Goal: Task Accomplishment & Management: Manage account settings

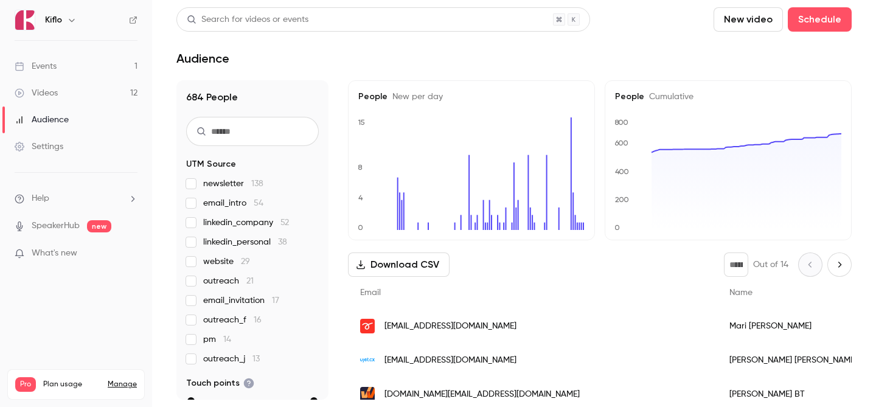
click at [88, 69] on link "Events 1" at bounding box center [76, 66] width 152 height 27
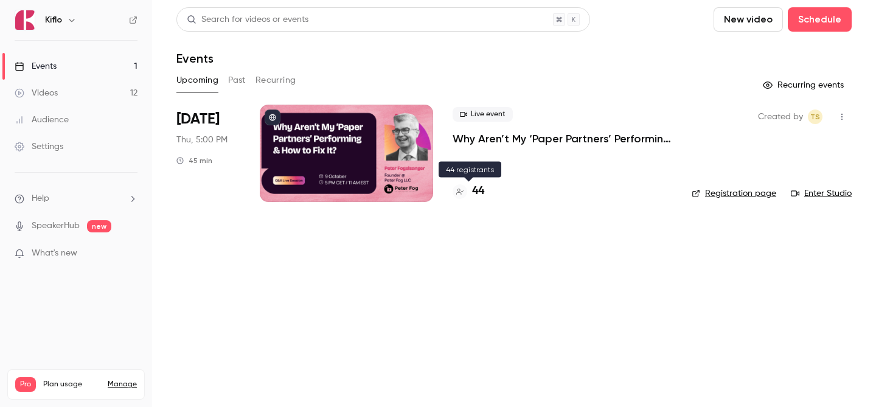
click at [473, 189] on h4 "44" at bounding box center [478, 191] width 12 height 16
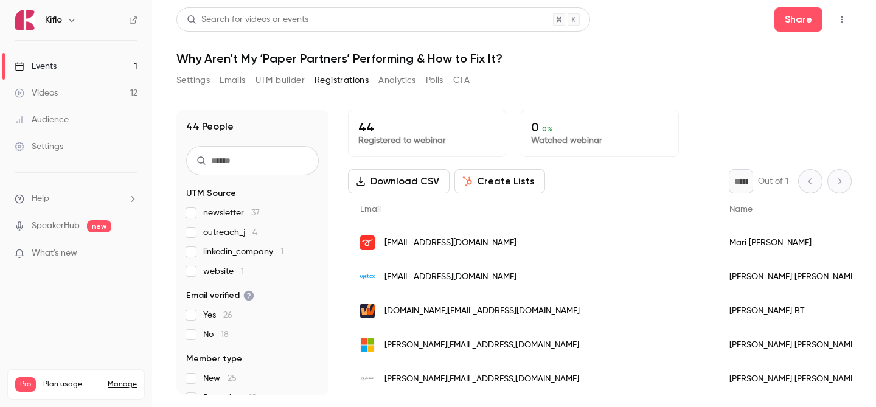
click at [107, 54] on link "Events 1" at bounding box center [76, 66] width 152 height 27
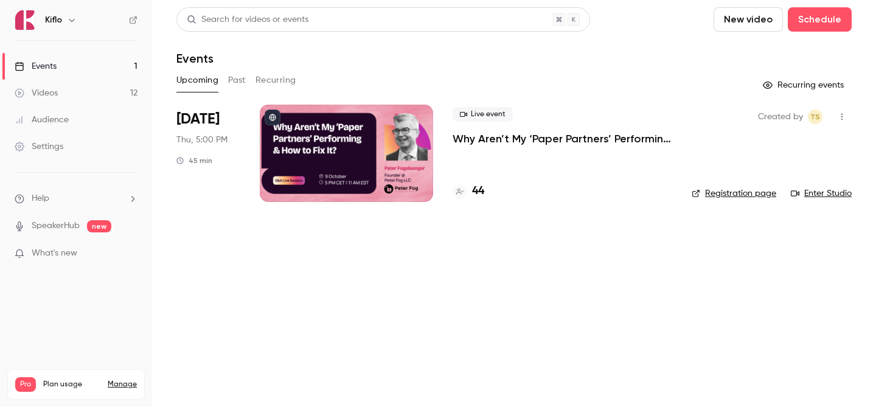
click at [74, 89] on link "Videos 12" at bounding box center [76, 93] width 152 height 27
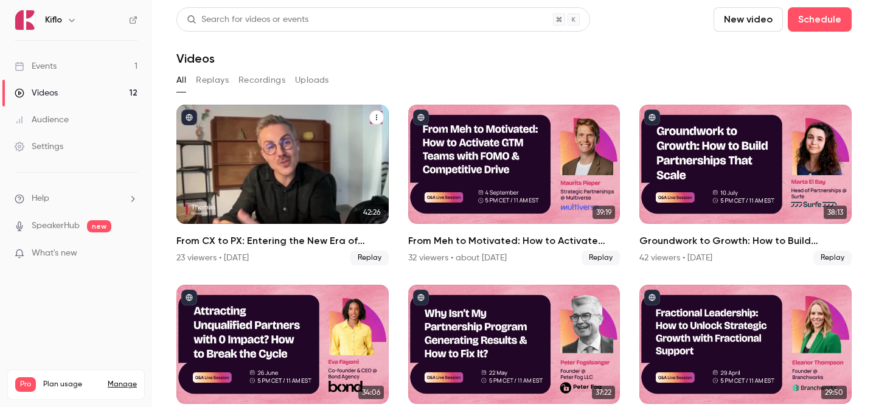
click at [280, 168] on div "From CX to PX: Entering the New Era of Partner Experience" at bounding box center [282, 164] width 212 height 119
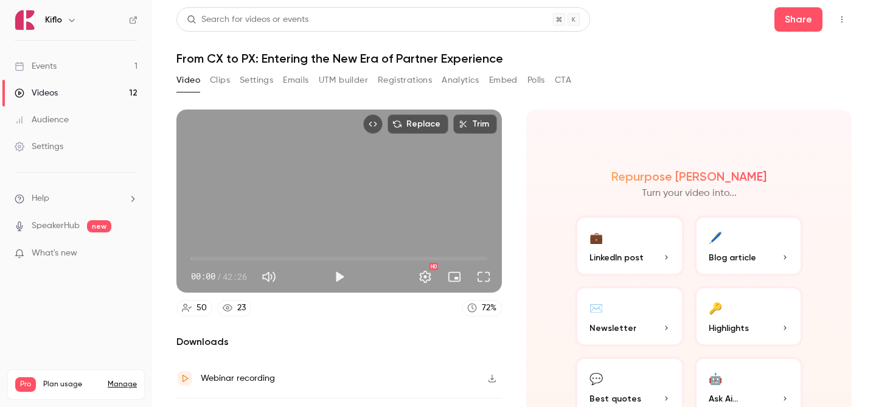
click at [381, 80] on button "Registrations" at bounding box center [405, 80] width 54 height 19
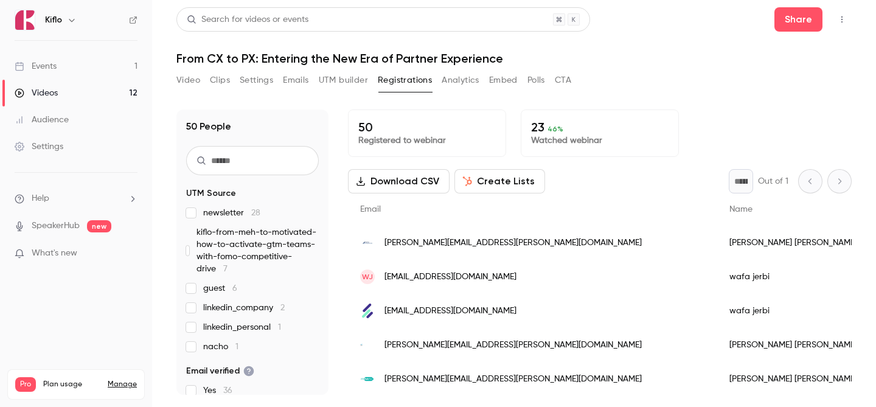
click at [240, 86] on button "Settings" at bounding box center [256, 80] width 33 height 19
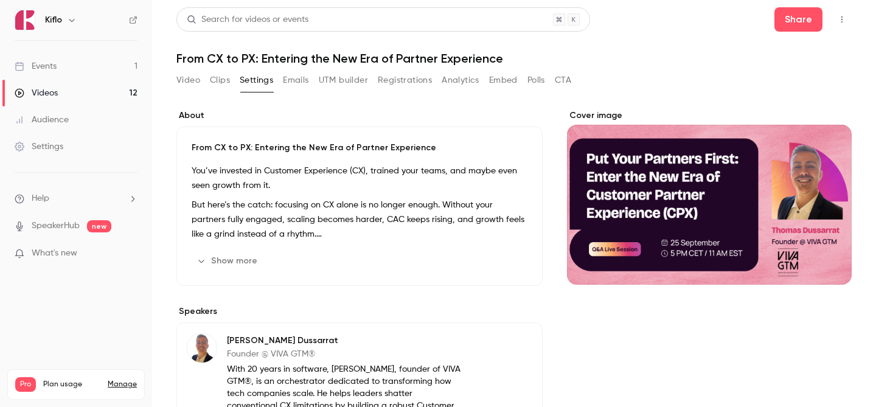
click at [213, 85] on button "Clips" at bounding box center [220, 80] width 20 height 19
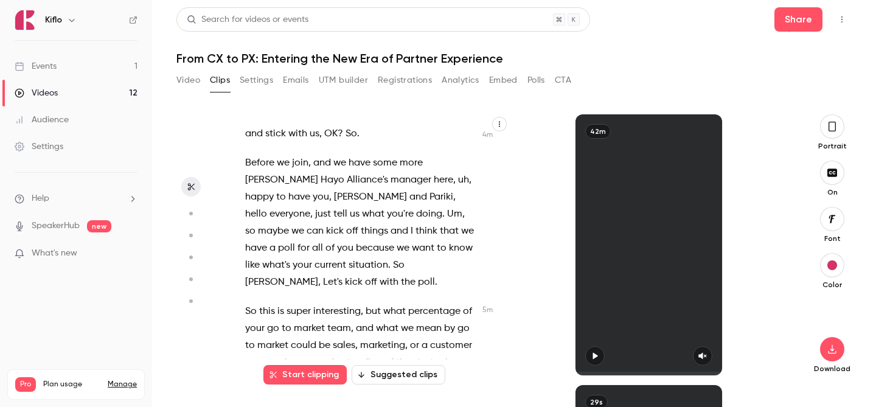
click at [310, 337] on span "could" at bounding box center [304, 345] width 26 height 17
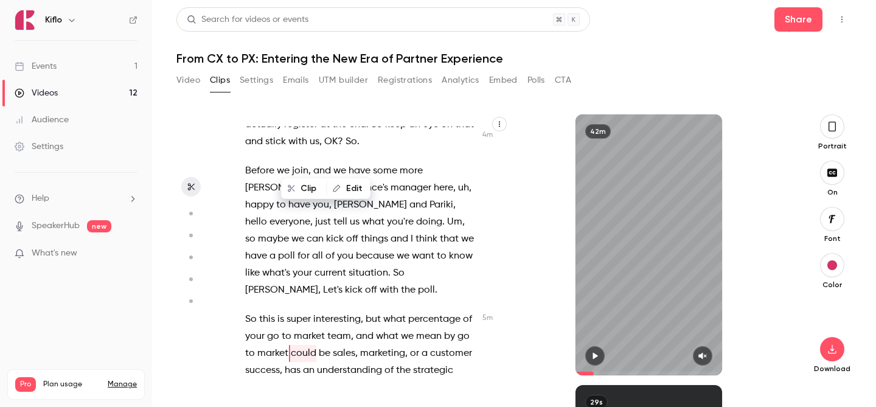
scroll to position [2144, 0]
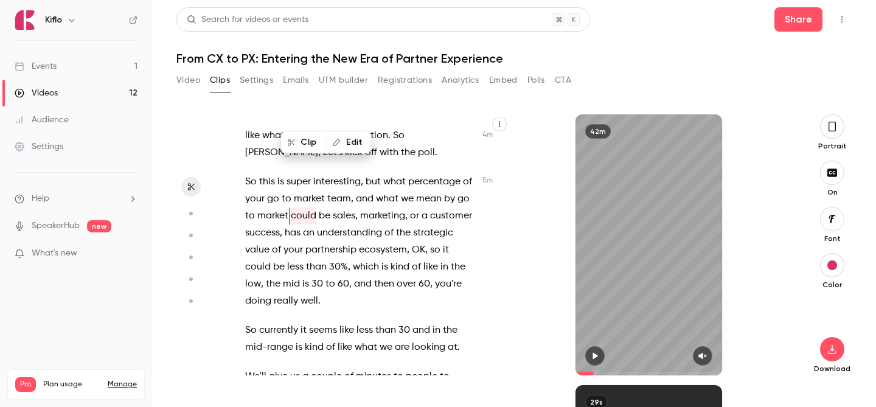
click at [316, 191] on div "It's muted , I think . We're going live , [PERSON_NAME] . And we're live . We'r…" at bounding box center [369, 244] width 279 height 261
click at [352, 191] on p "So this is super interesting , but what percentage of your go to market team , …" at bounding box center [360, 241] width 231 height 136
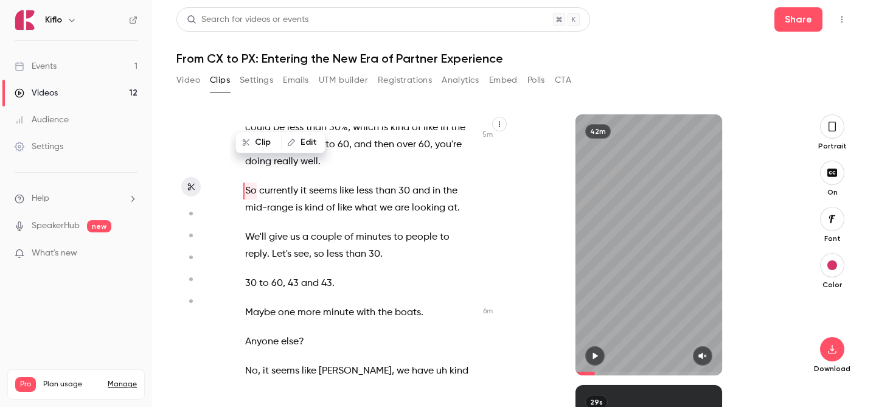
scroll to position [2450, 0]
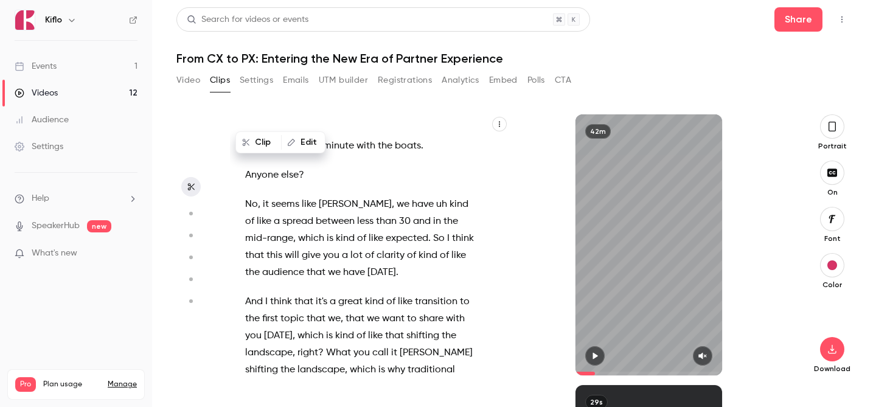
click at [332, 310] on span "we" at bounding box center [334, 318] width 13 height 17
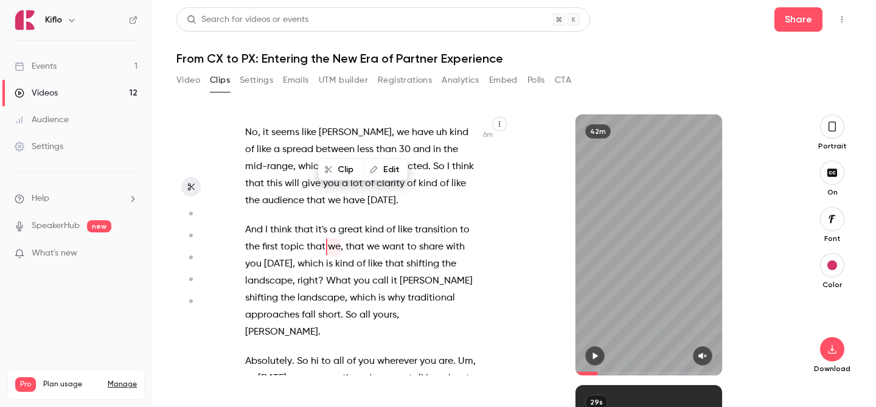
scroll to position [2653, 0]
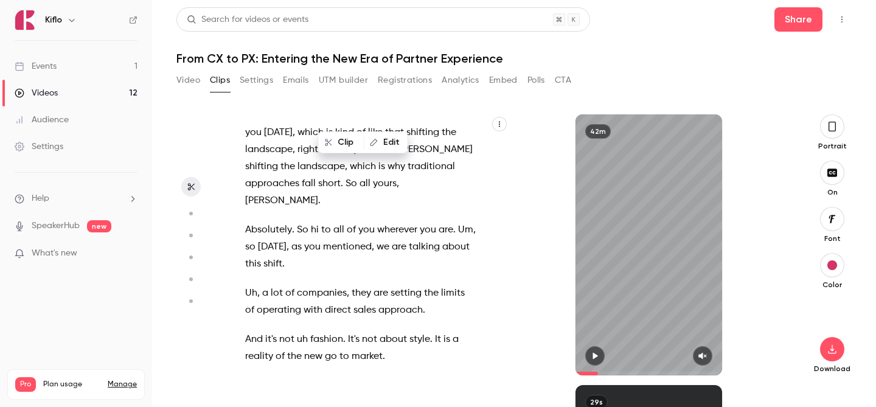
click at [251, 377] on span "At" at bounding box center [250, 385] width 10 height 17
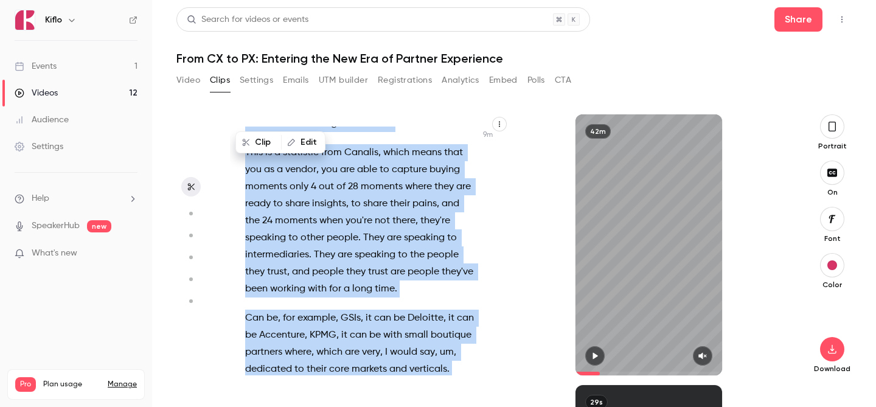
scroll to position [3640, 0]
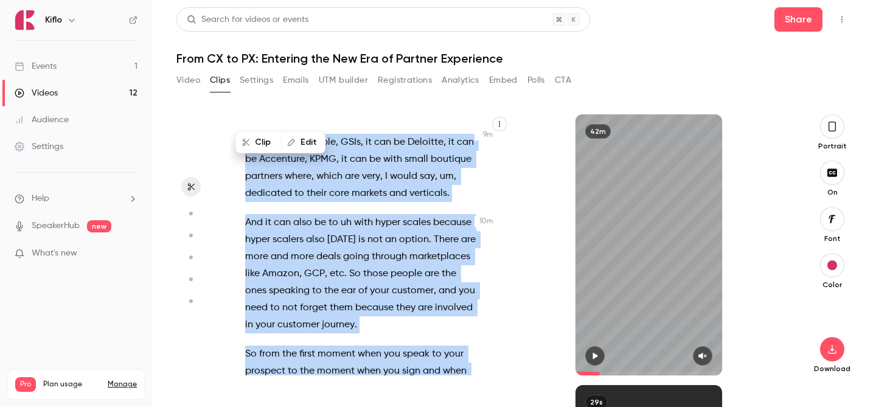
drag, startPoint x: 248, startPoint y: 242, endPoint x: 369, endPoint y: 279, distance: 127.2
click at [369, 279] on div "It's muted , I think . We're going live , [PERSON_NAME] . And we're live . We'r…" at bounding box center [366, 251] width 273 height 249
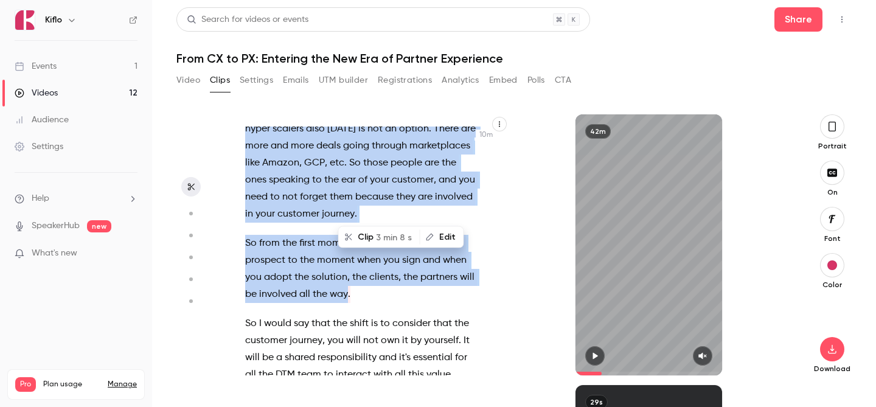
scroll to position [3863, 0]
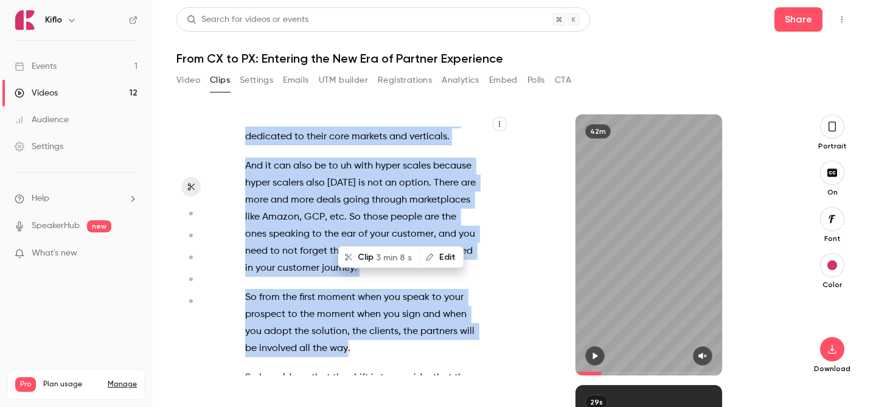
click at [254, 289] on span "So" at bounding box center [251, 297] width 12 height 17
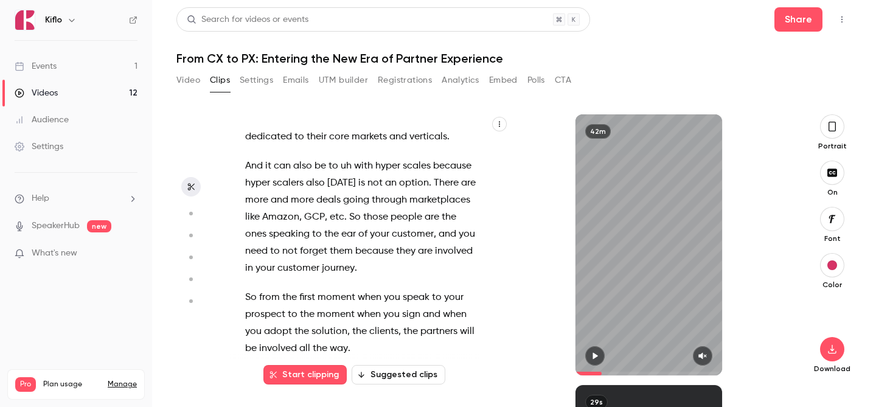
click at [259, 289] on span "from" at bounding box center [269, 297] width 21 height 17
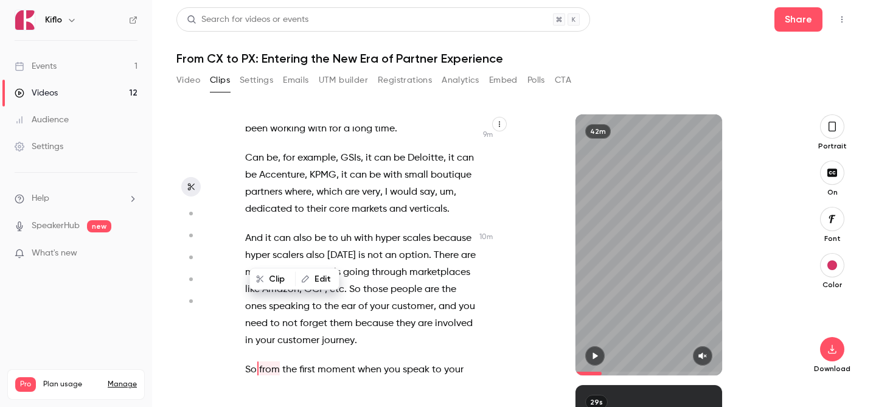
scroll to position [3790, 0]
drag, startPoint x: 259, startPoint y: 252, endPoint x: 296, endPoint y: 242, distance: 37.8
click at [299, 362] on span "first" at bounding box center [307, 370] width 16 height 17
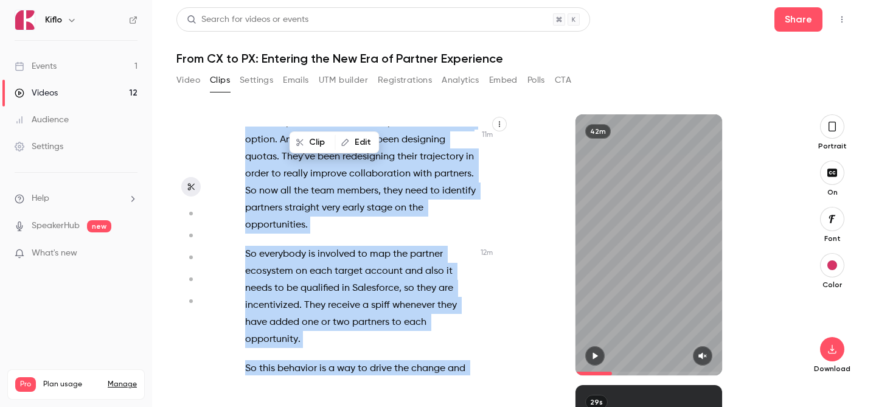
drag, startPoint x: 260, startPoint y: 249, endPoint x: 385, endPoint y: 302, distance: 136.2
click at [385, 302] on div "It's muted , I think . We're going live , [PERSON_NAME] . And we're live . We'r…" at bounding box center [366, 251] width 273 height 249
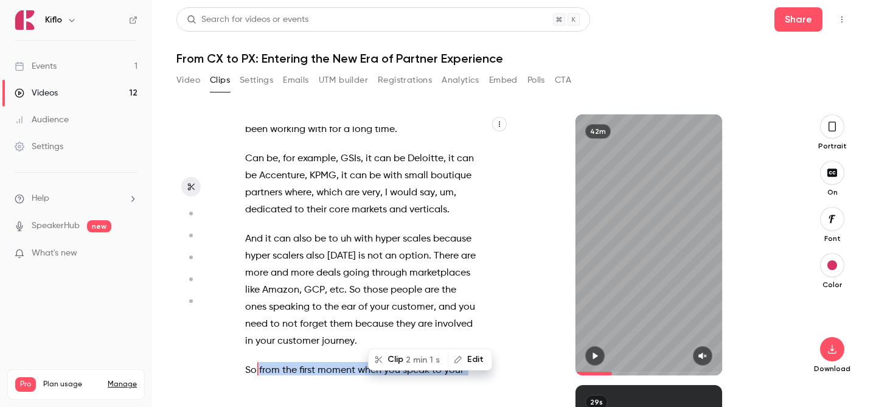
click at [401, 356] on button "Clip 2 min 1 s" at bounding box center [408, 359] width 78 height 19
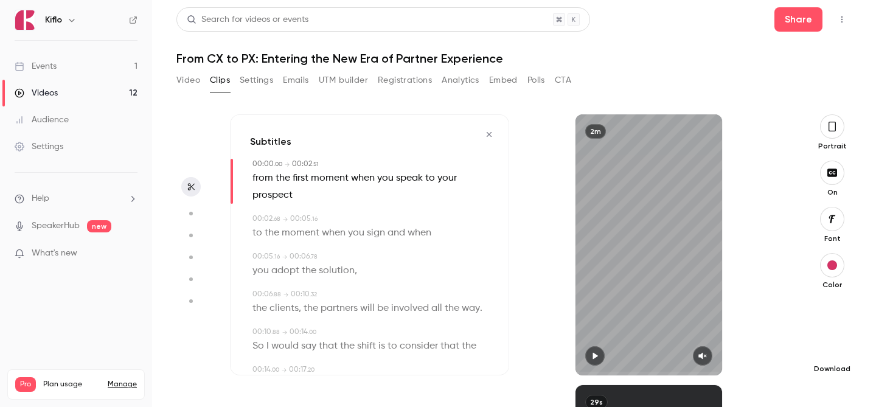
click at [826, 350] on icon "button" at bounding box center [832, 349] width 15 height 10
click at [494, 133] on button "button" at bounding box center [488, 134] width 19 height 19
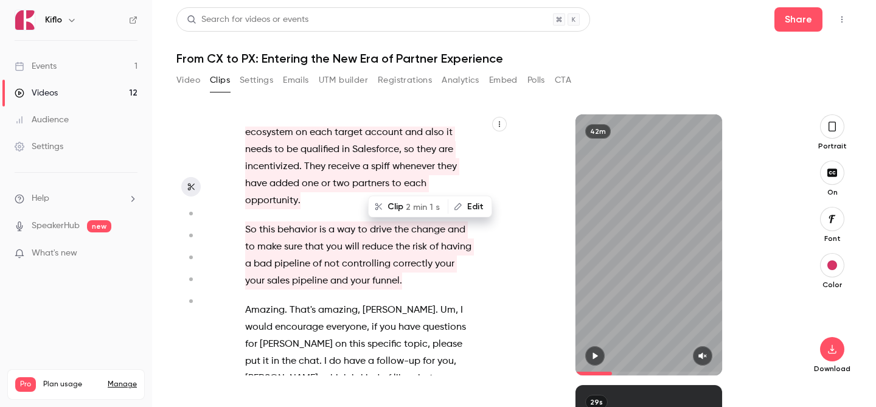
click at [339, 189] on div "It's muted , I think . We're going live , [PERSON_NAME] . And we're live . We'r…" at bounding box center [366, 251] width 273 height 249
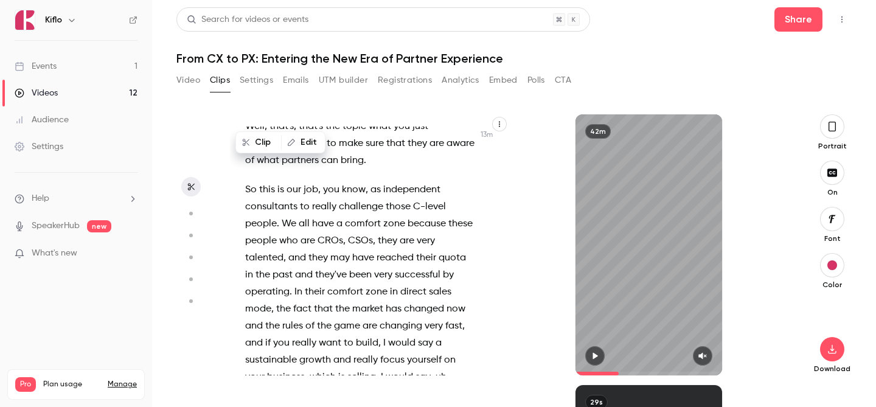
scroll to position [4984, 0]
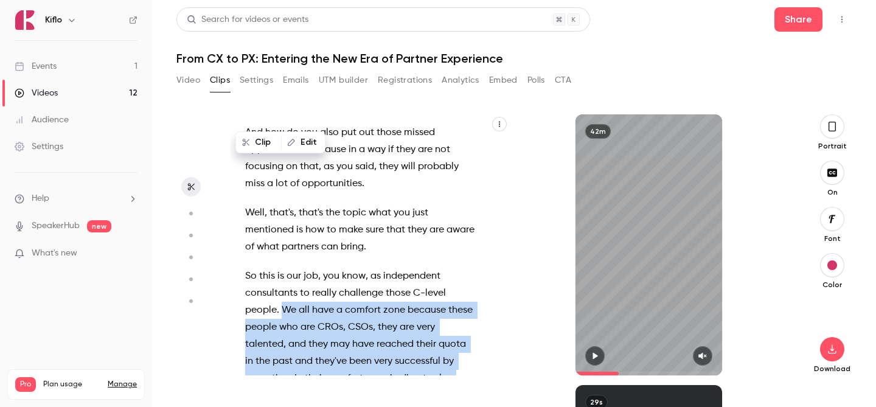
drag, startPoint x: 283, startPoint y: 187, endPoint x: 379, endPoint y: 367, distance: 203.8
click at [379, 367] on p "So this is our job , you know , as independent consultants to really challenge …" at bounding box center [360, 387] width 231 height 238
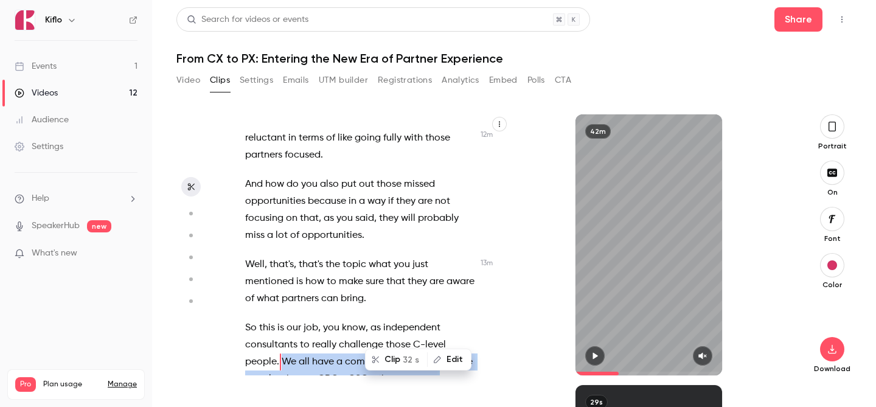
scroll to position [4924, 0]
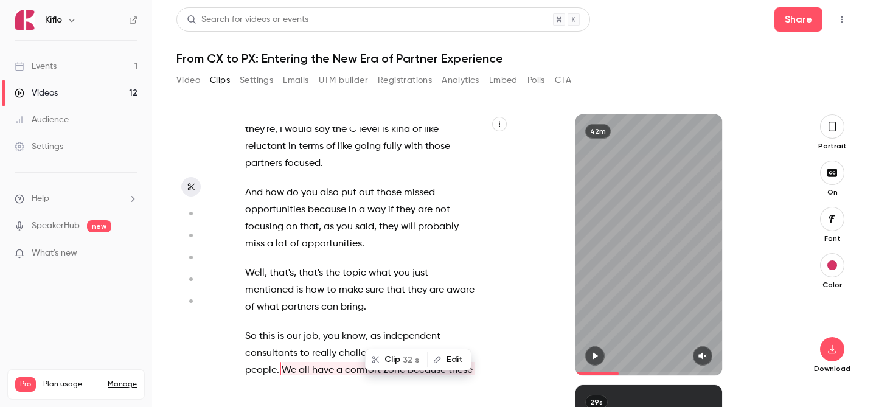
click at [446, 196] on div "It's muted , I think . We're going live , [PERSON_NAME] . And we're live . We'r…" at bounding box center [366, 251] width 273 height 249
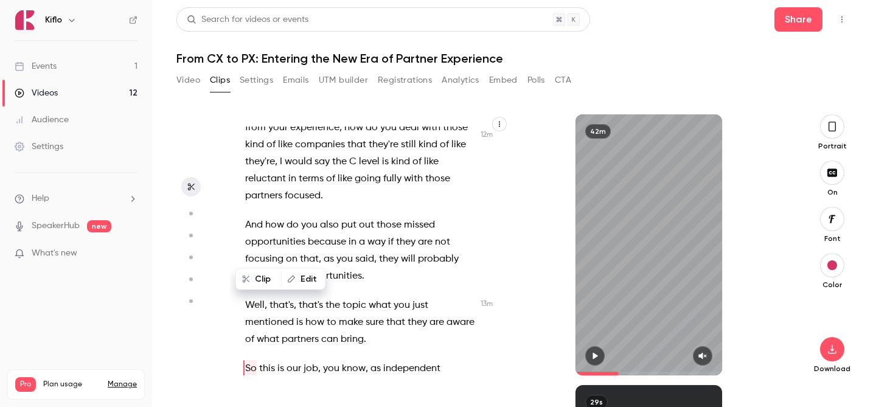
scroll to position [4890, 0]
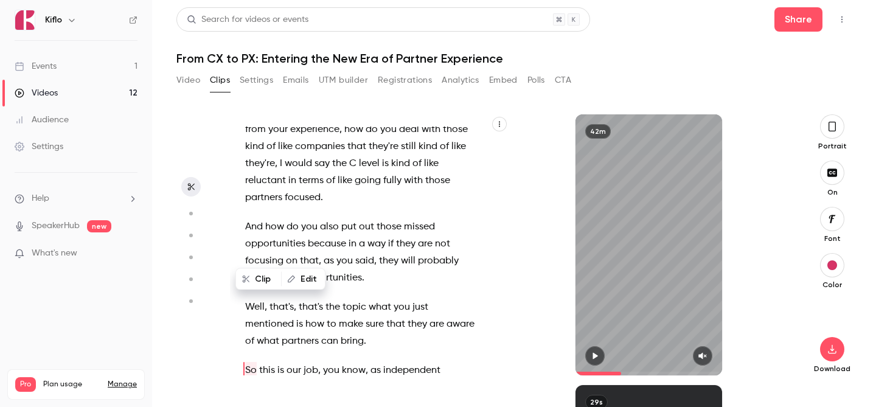
click at [286, 235] on div "It's muted , I think . We're going live , [PERSON_NAME] . And we're live . We'r…" at bounding box center [366, 251] width 273 height 249
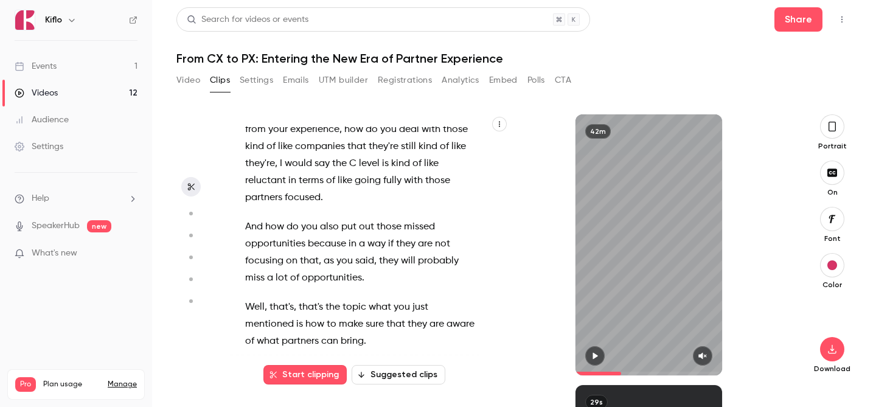
drag, startPoint x: 279, startPoint y: 282, endPoint x: 308, endPoint y: 304, distance: 36.0
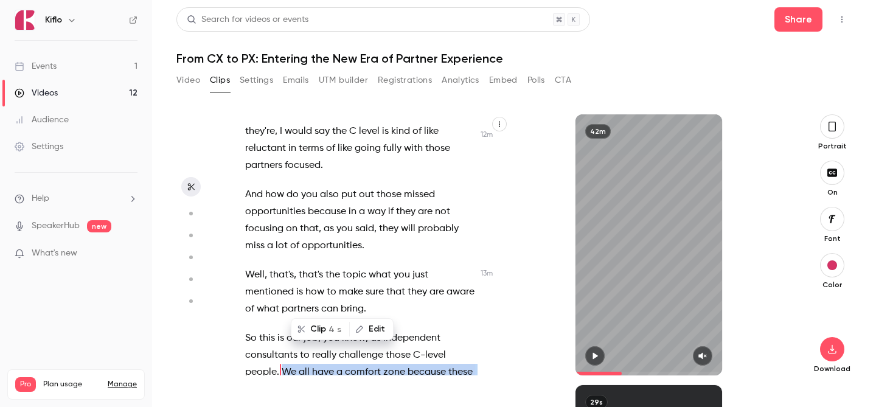
scroll to position [4924, 0]
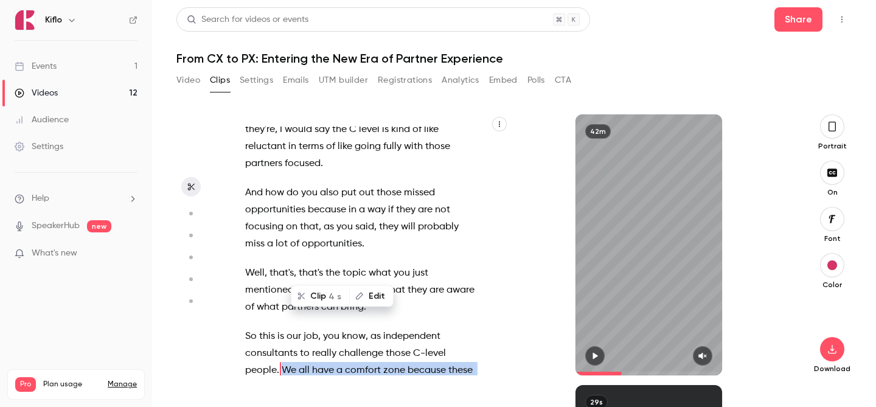
click at [282, 362] on span "We" at bounding box center [289, 370] width 15 height 17
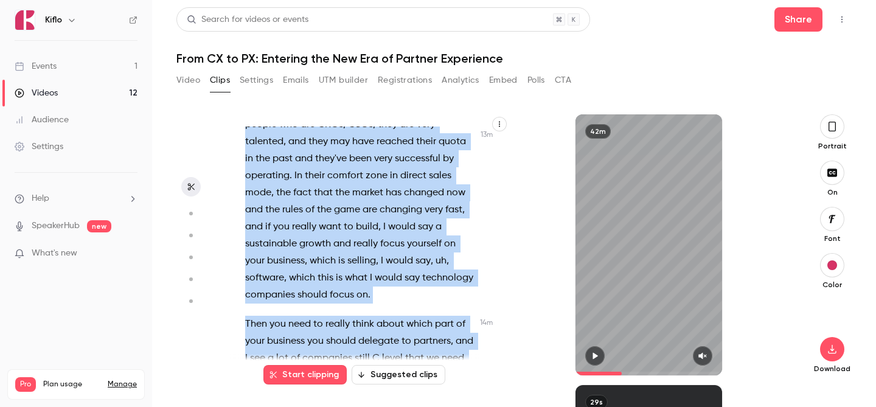
scroll to position [5188, 0]
drag, startPoint x: 282, startPoint y: 248, endPoint x: 467, endPoint y: 285, distance: 188.6
click at [467, 285] on div "It's muted , I think . We're going live , [PERSON_NAME] . And we're live . We'r…" at bounding box center [366, 251] width 273 height 249
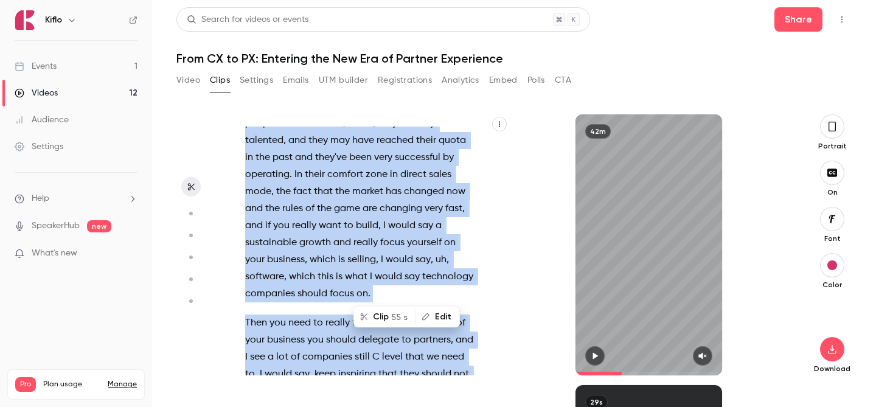
click at [467, 314] on p "Then you need to really think about which part of your business you should dele…" at bounding box center [360, 365] width 231 height 102
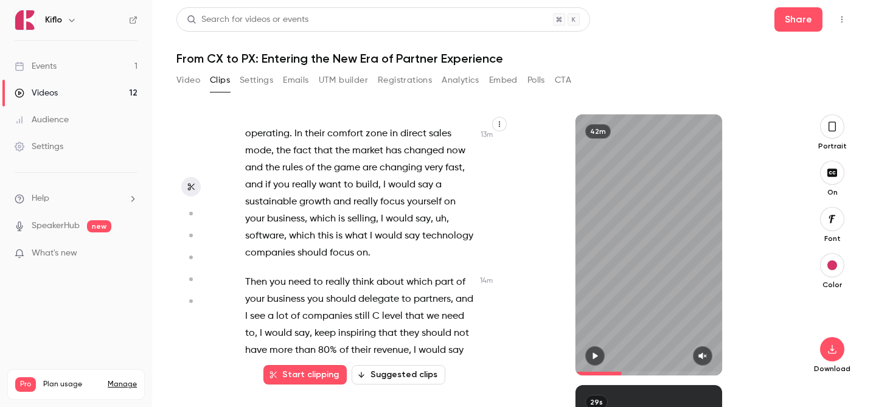
click at [467, 285] on div "It's muted , I think . We're going live , [PERSON_NAME] . And we're live . We'r…" at bounding box center [366, 251] width 273 height 249
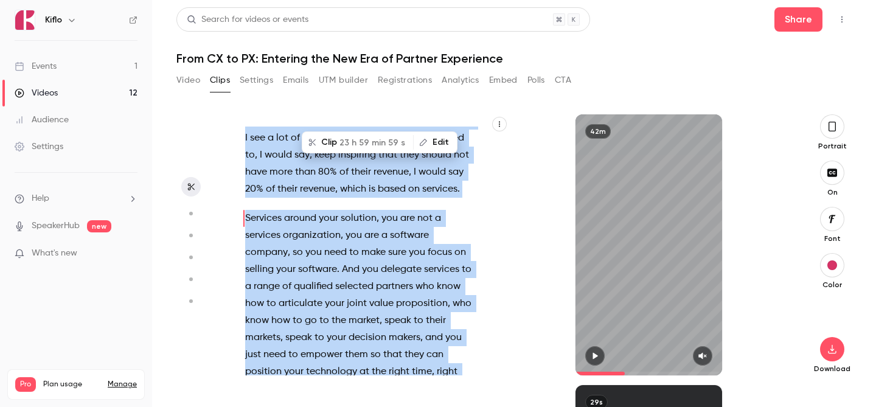
scroll to position [5408, 0]
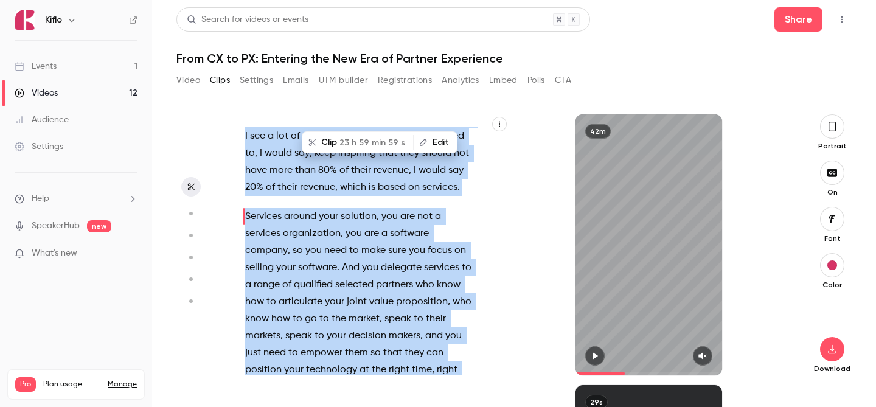
drag, startPoint x: 281, startPoint y: 207, endPoint x: 450, endPoint y: 254, distance: 175.5
click at [450, 254] on div "It's muted , I think . We're going live , [PERSON_NAME] . And we're live . We'r…" at bounding box center [366, 251] width 273 height 249
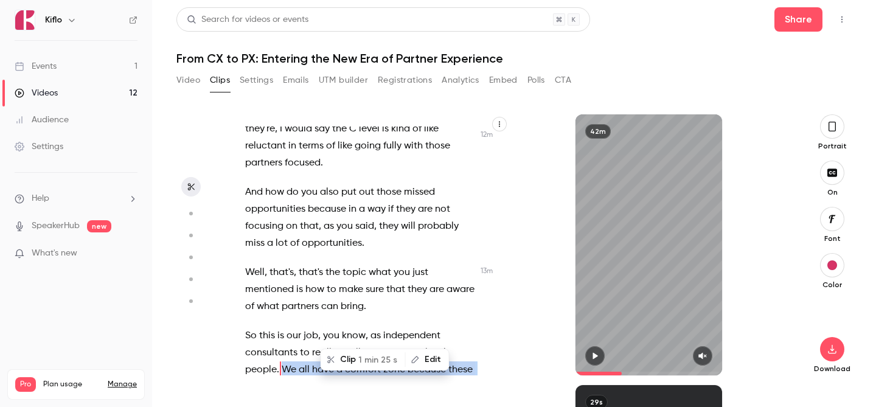
scroll to position [4924, 0]
click at [361, 358] on button "Clip 1 min 25 s" at bounding box center [363, 359] width 83 height 19
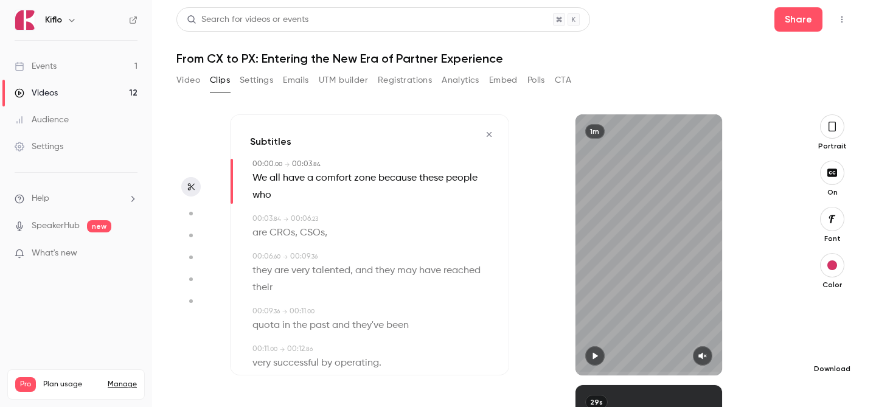
click at [837, 355] on button "button" at bounding box center [832, 349] width 24 height 24
click at [492, 134] on icon "button" at bounding box center [489, 134] width 10 height 9
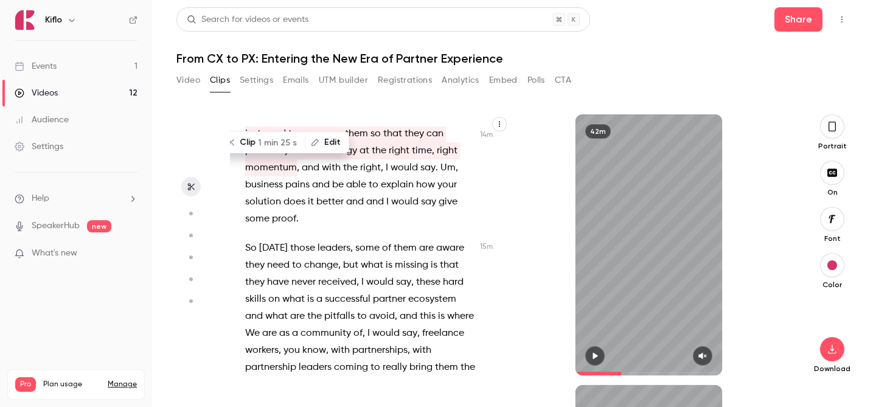
scroll to position [5623, 0]
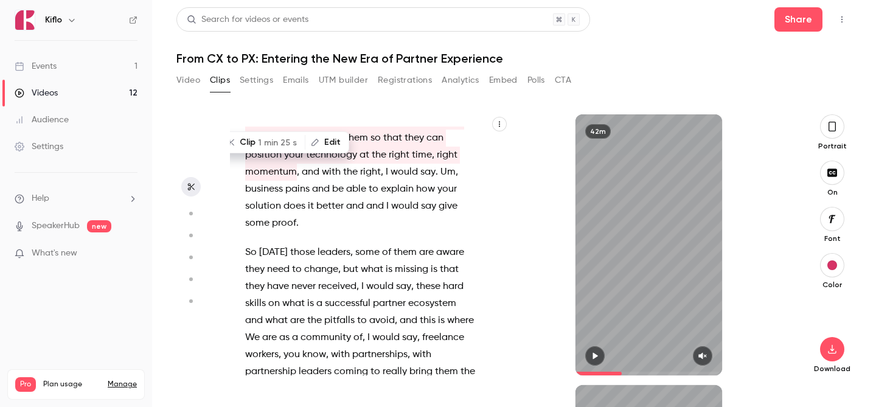
click at [456, 264] on div "It's muted , I think . We're going live , [PERSON_NAME] . And we're live . We'r…" at bounding box center [366, 251] width 273 height 249
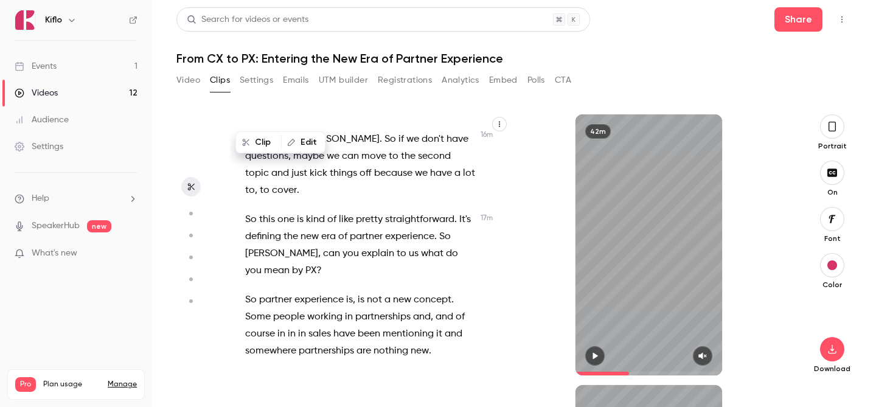
scroll to position [6613, 0]
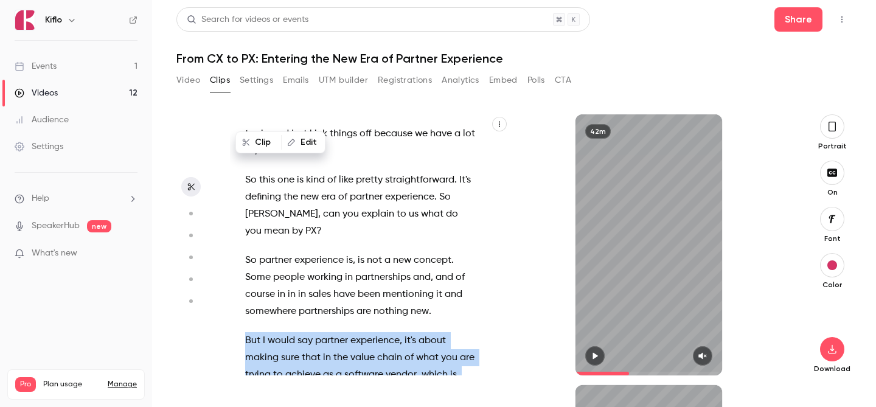
drag, startPoint x: 244, startPoint y: 165, endPoint x: 397, endPoint y: 349, distance: 239.2
click at [397, 349] on div "It's muted , I think . We're going live , [PERSON_NAME] . And we're live . We'r…" at bounding box center [366, 251] width 273 height 249
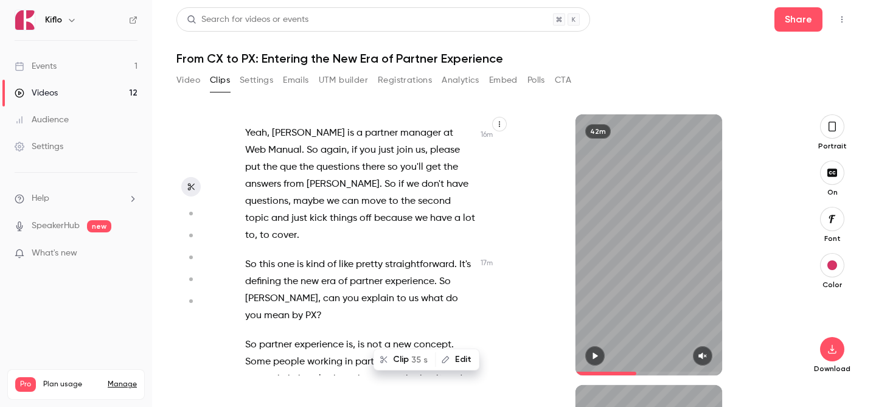
scroll to position [6527, 0]
click at [380, 238] on div "It's muted , I think . We're going live , [PERSON_NAME] . And we're live . We'r…" at bounding box center [366, 251] width 273 height 249
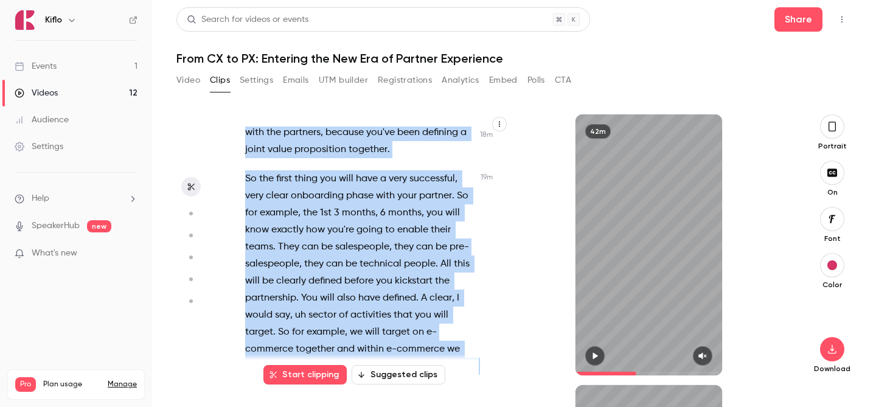
scroll to position [7324, 0]
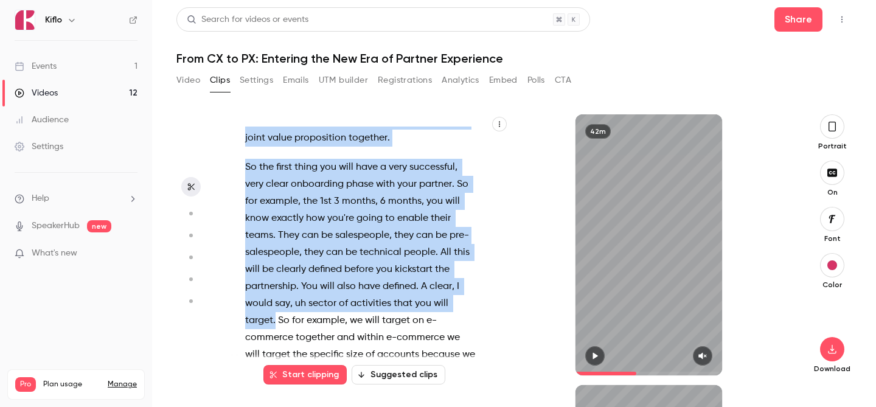
drag, startPoint x: 246, startPoint y: 254, endPoint x: 276, endPoint y: 150, distance: 108.8
click at [276, 150] on div "It's muted , I think . We're going live , [PERSON_NAME] . And we're live . We'r…" at bounding box center [366, 251] width 273 height 249
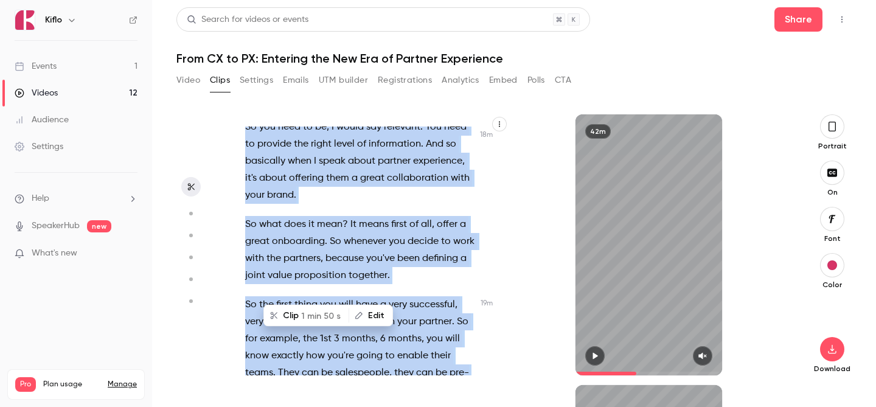
scroll to position [7189, 0]
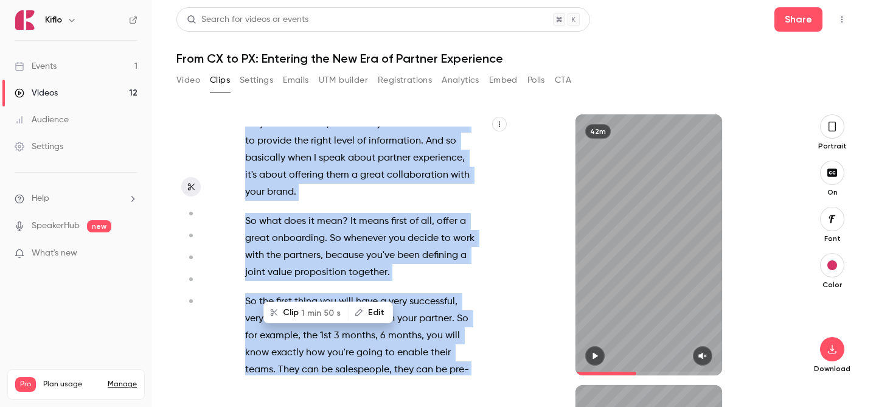
click at [321, 317] on span "1 min 50 s" at bounding box center [321, 312] width 40 height 13
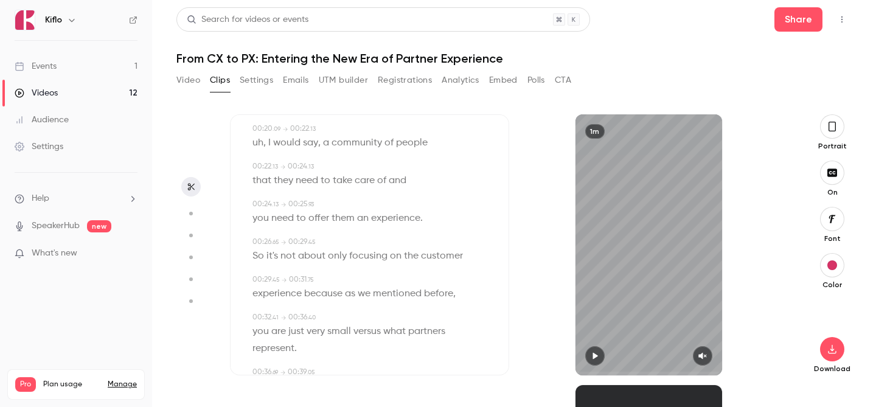
scroll to position [0, 0]
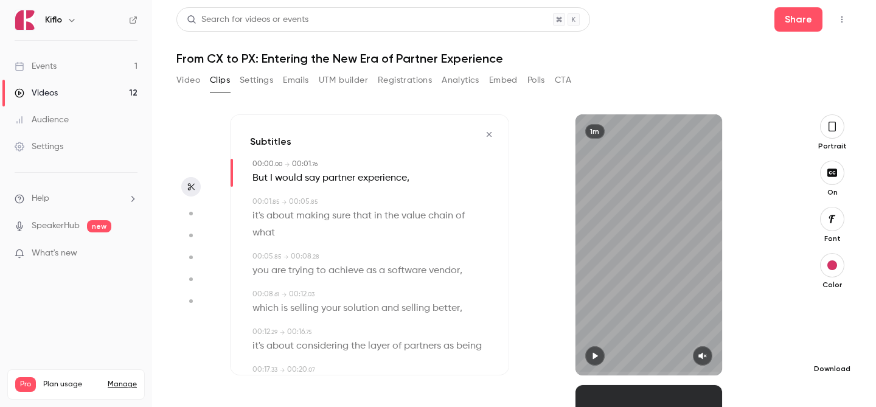
click at [832, 350] on icon "button" at bounding box center [832, 349] width 15 height 10
click at [488, 134] on icon "button" at bounding box center [489, 134] width 5 height 5
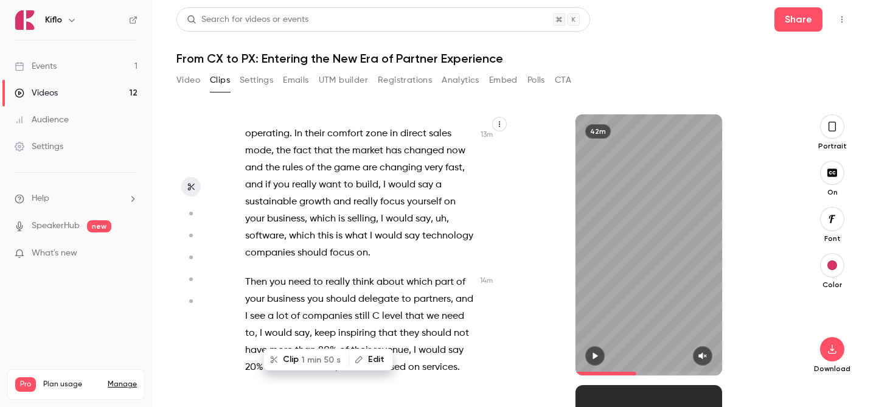
type input "******"
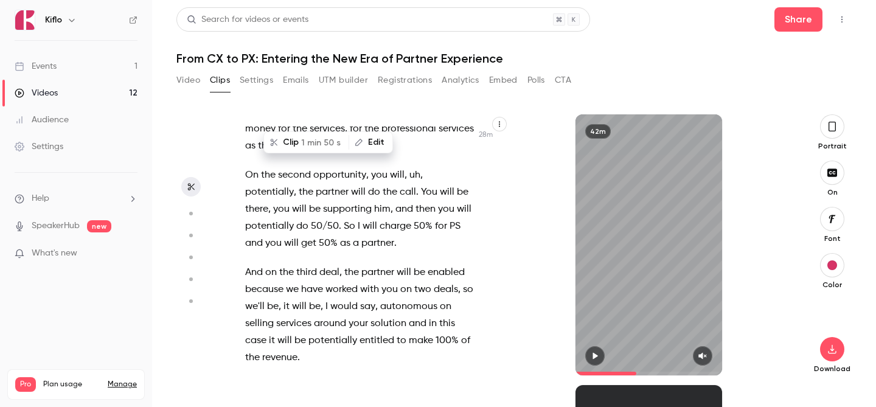
scroll to position [10840, 0]
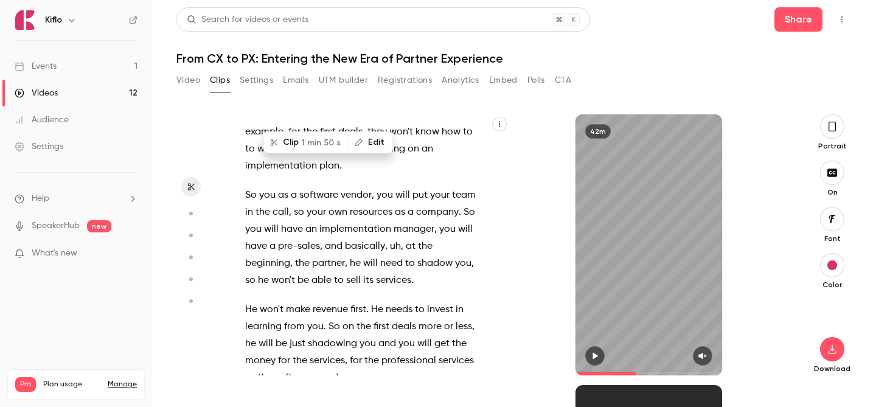
click at [94, 66] on link "Events 1" at bounding box center [76, 66] width 152 height 27
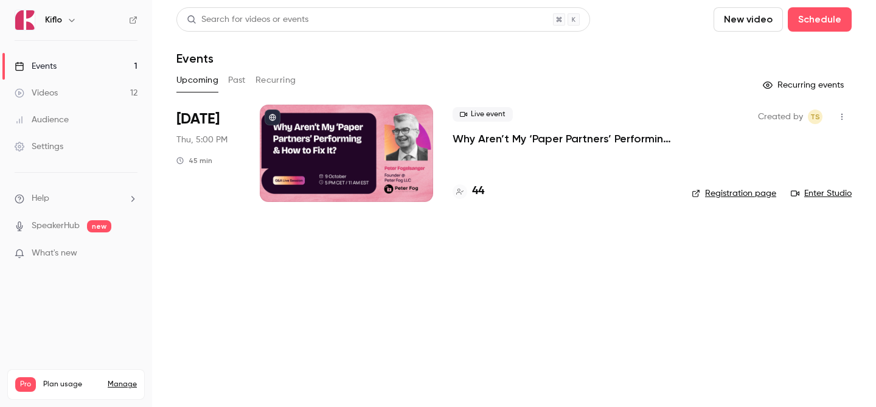
click at [521, 142] on p "Why Aren’t My ‘Paper Partners’ Performing & How to Fix It?" at bounding box center [563, 138] width 220 height 15
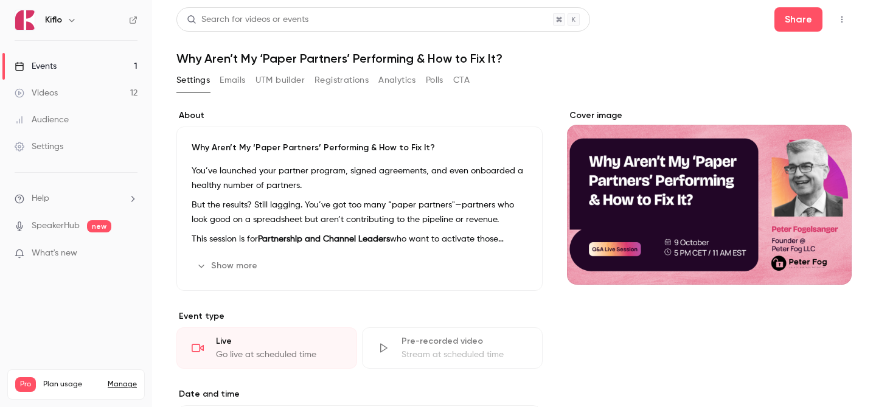
click at [122, 64] on link "Events 1" at bounding box center [76, 66] width 152 height 27
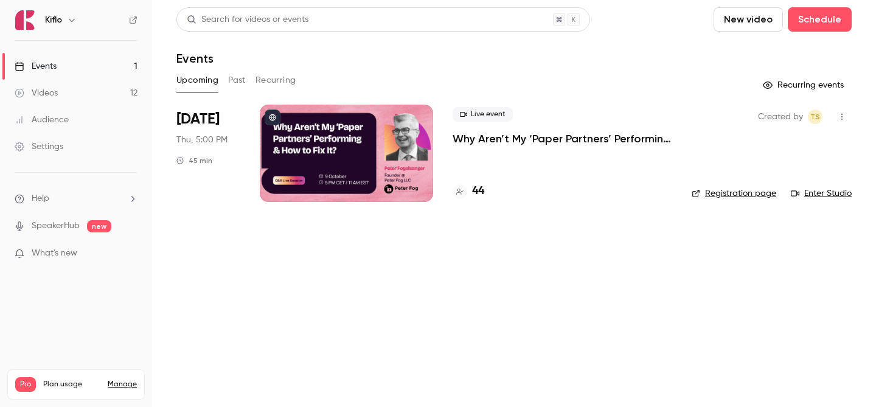
click at [121, 92] on link "Videos 12" at bounding box center [76, 93] width 152 height 27
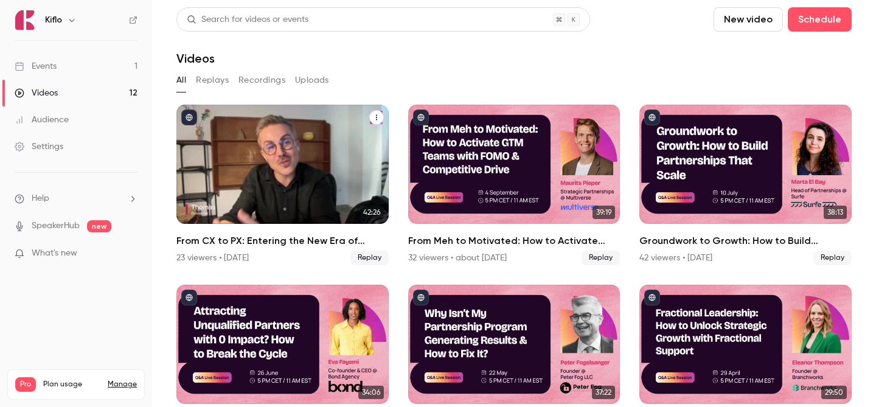
click at [295, 173] on div "From CX to PX: Entering the New Era of Partner Experience" at bounding box center [282, 164] width 212 height 119
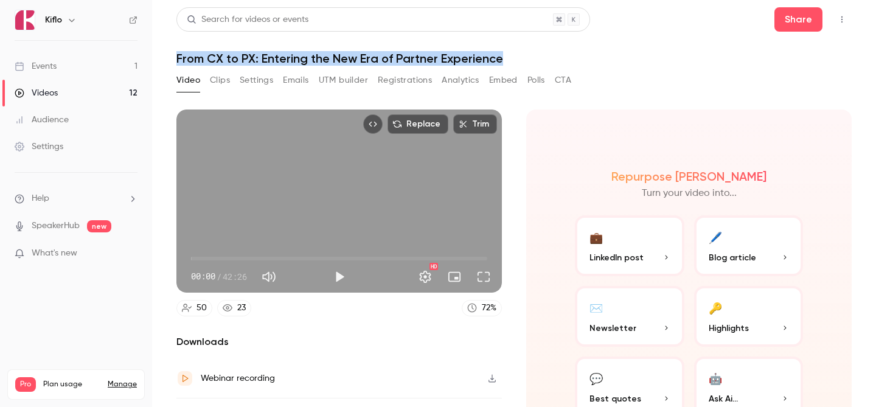
drag, startPoint x: 178, startPoint y: 57, endPoint x: 547, endPoint y: 58, distance: 369.2
click at [547, 58] on h1 "From CX to PX: Entering the New Era of Partner Experience" at bounding box center [513, 58] width 675 height 15
copy h1 "From CX to PX: Entering the New Era of Partner Experience"
click at [81, 61] on link "Events 1" at bounding box center [76, 66] width 152 height 27
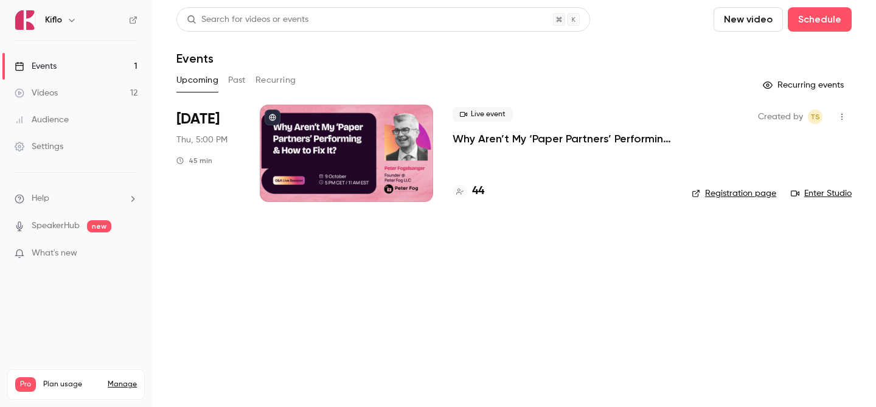
click at [111, 94] on link "Videos 12" at bounding box center [76, 93] width 152 height 27
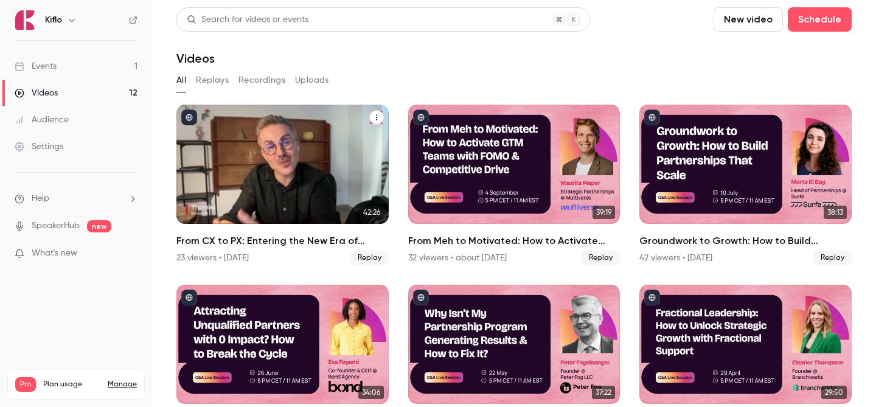
click at [335, 184] on div "From CX to PX: Entering the New Era of Partner Experience" at bounding box center [282, 164] width 212 height 119
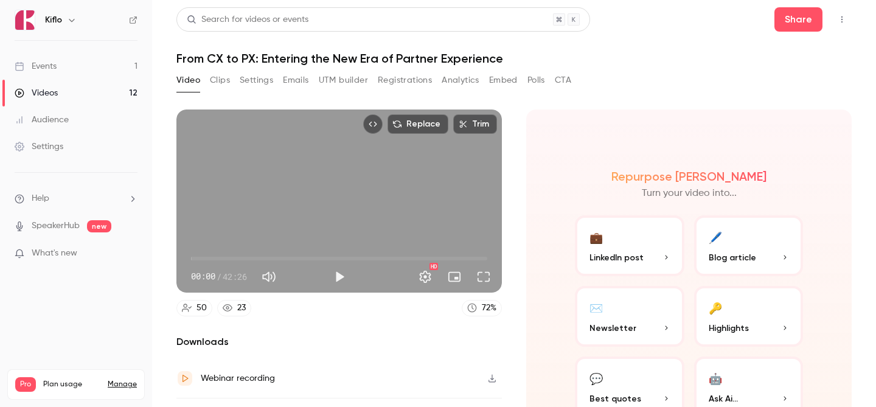
click at [210, 83] on button "Clips" at bounding box center [220, 80] width 20 height 19
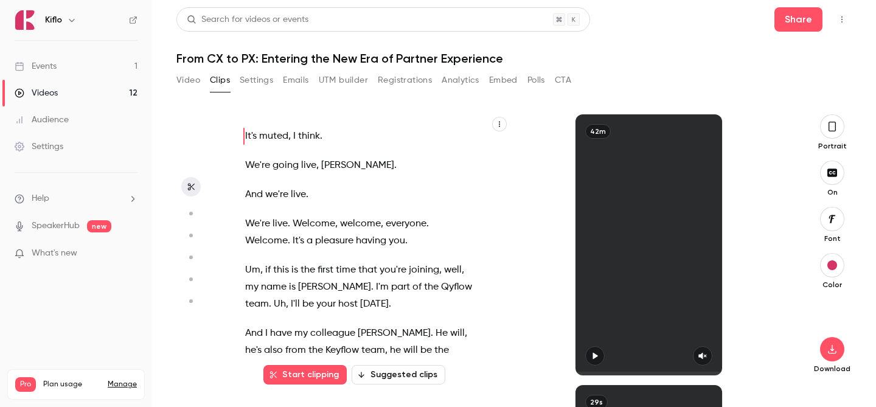
click at [397, 86] on button "Registrations" at bounding box center [405, 80] width 54 height 19
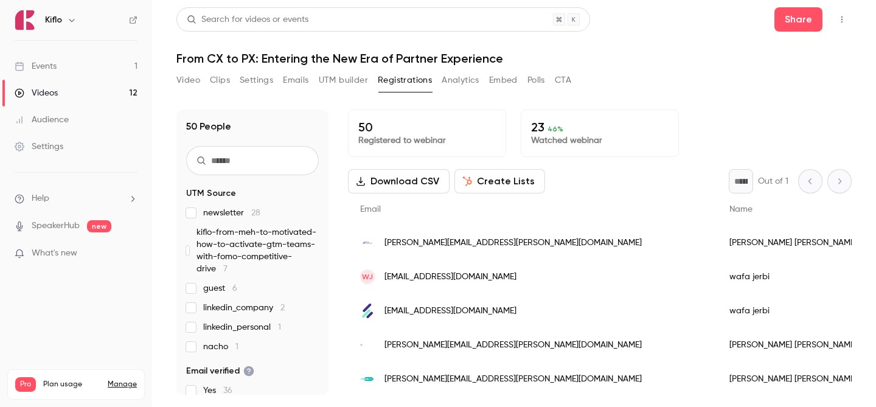
click at [457, 78] on button "Analytics" at bounding box center [461, 80] width 38 height 19
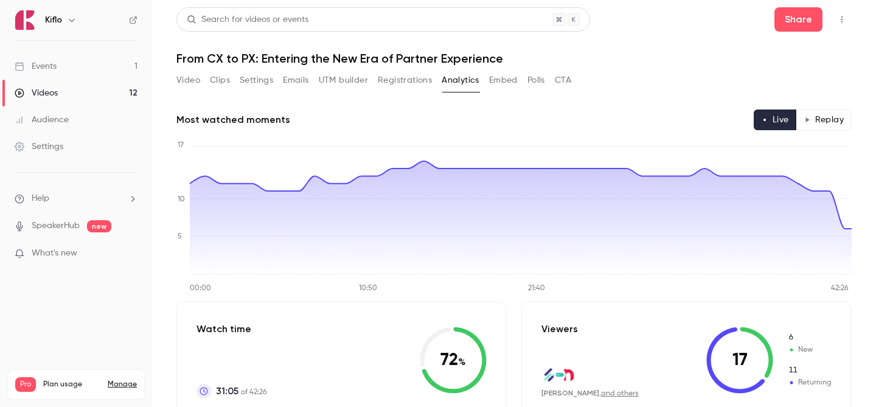
click at [294, 78] on button "Emails" at bounding box center [296, 80] width 26 height 19
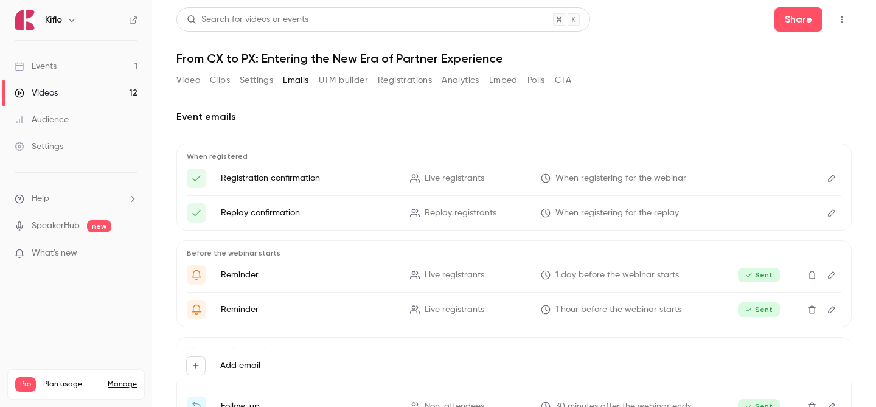
click at [258, 85] on button "Settings" at bounding box center [256, 80] width 33 height 19
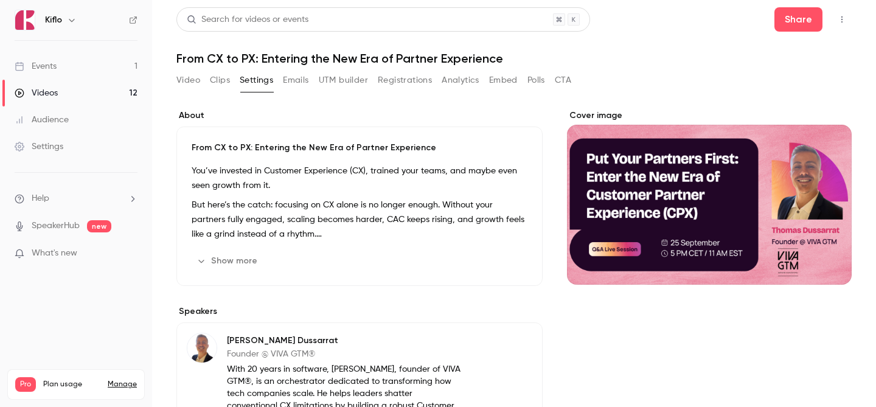
click at [222, 268] on button "Show more" at bounding box center [228, 260] width 73 height 19
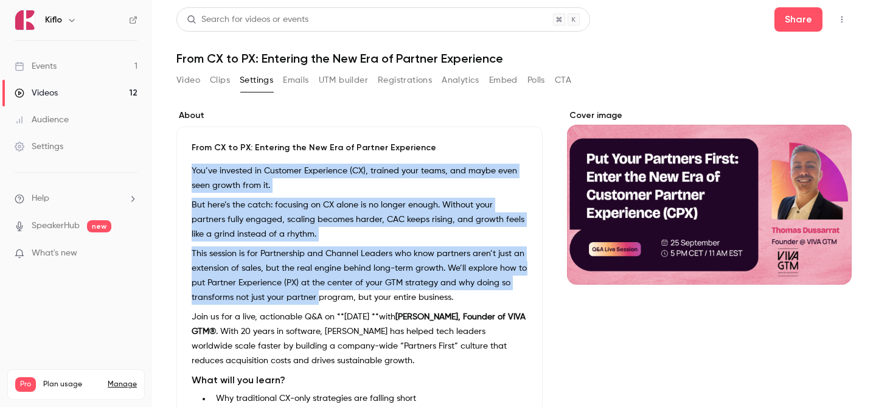
scroll to position [24, 0]
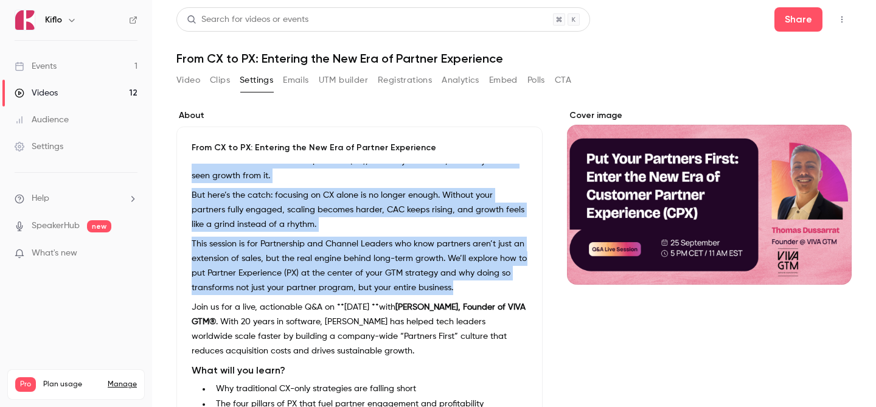
drag, startPoint x: 192, startPoint y: 176, endPoint x: 456, endPoint y: 274, distance: 282.3
click at [456, 274] on div "You’ve invested in Customer Experience (CX), trained your teams, and maybe even…" at bounding box center [360, 346] width 336 height 365
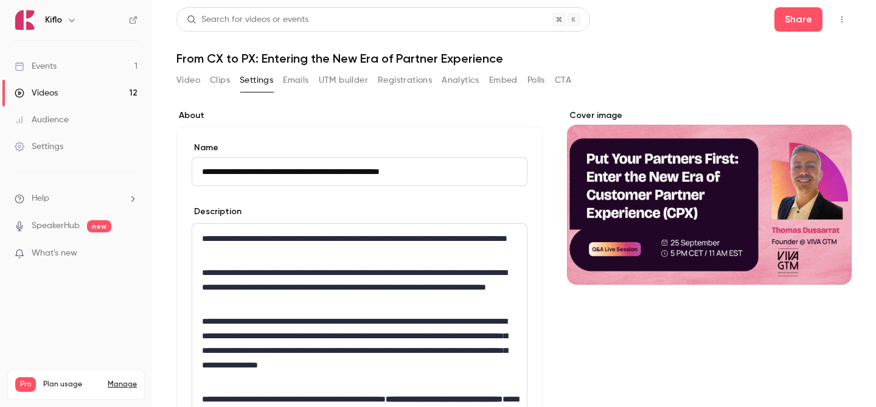
type input "**********"
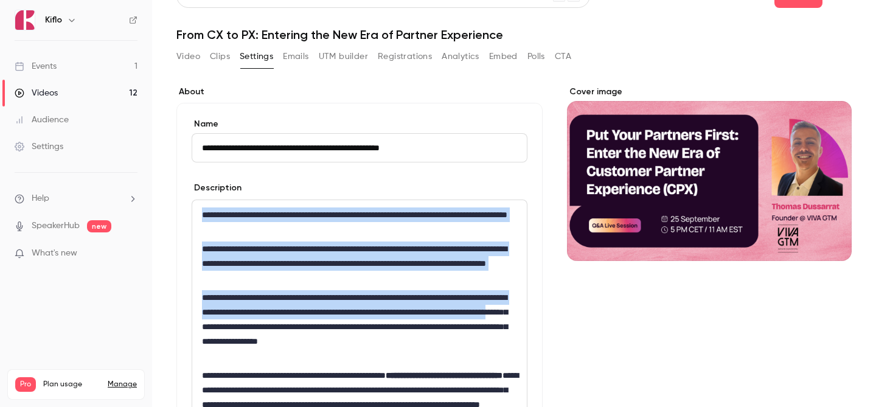
scroll to position [27, 0]
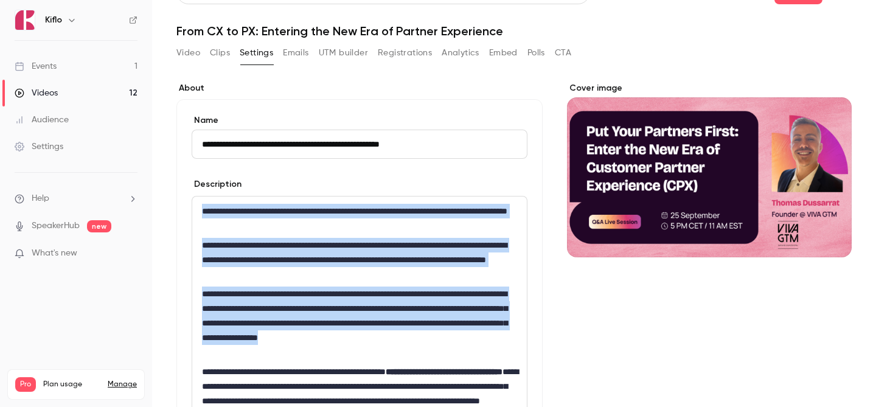
drag, startPoint x: 201, startPoint y: 241, endPoint x: 317, endPoint y: 353, distance: 160.9
click at [317, 353] on div "**********" at bounding box center [359, 412] width 335 height 433
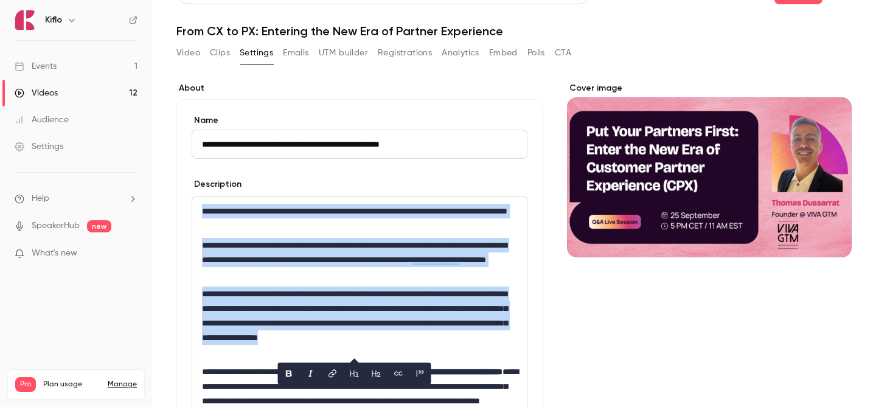
copy div "**********"
